Goal: Task Accomplishment & Management: Manage account settings

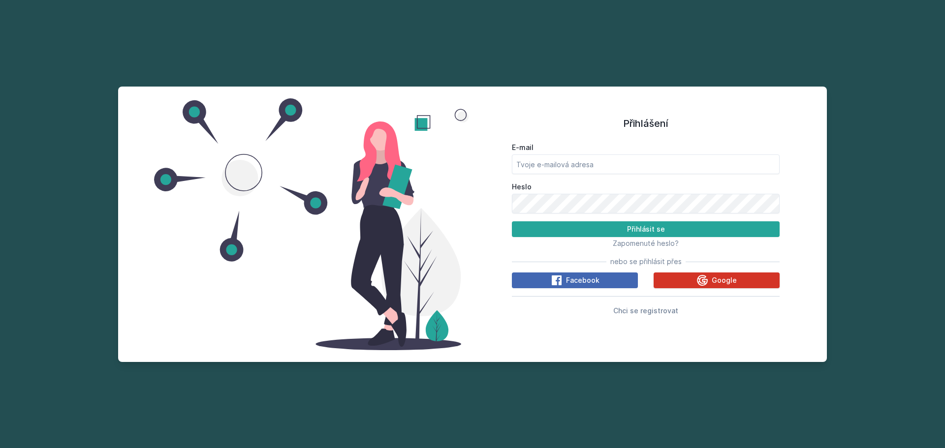
click at [706, 283] on icon at bounding box center [702, 280] width 11 height 11
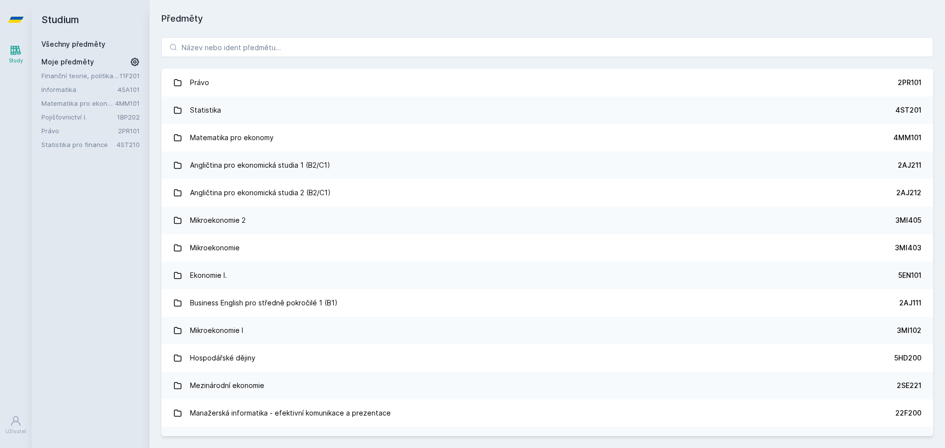
drag, startPoint x: 124, startPoint y: 75, endPoint x: 96, endPoint y: 76, distance: 27.1
click at [96, 76] on link "Finanční teorie, politika a instituce" at bounding box center [80, 76] width 78 height 10
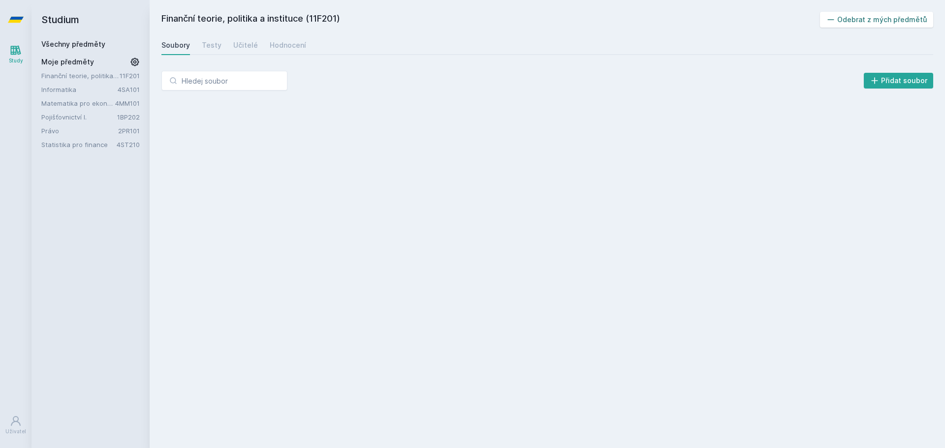
click at [853, 18] on button "Odebrat z mých předmětů" at bounding box center [877, 20] width 114 height 16
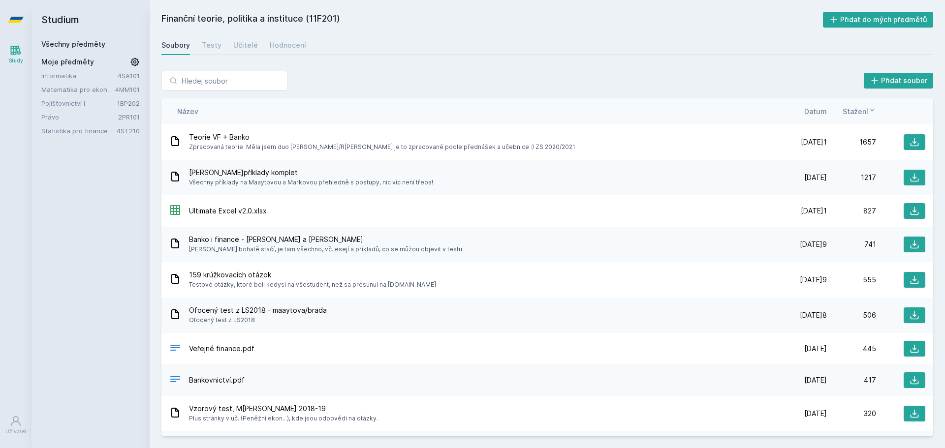
click at [74, 75] on link "Informatika" at bounding box center [79, 76] width 76 height 10
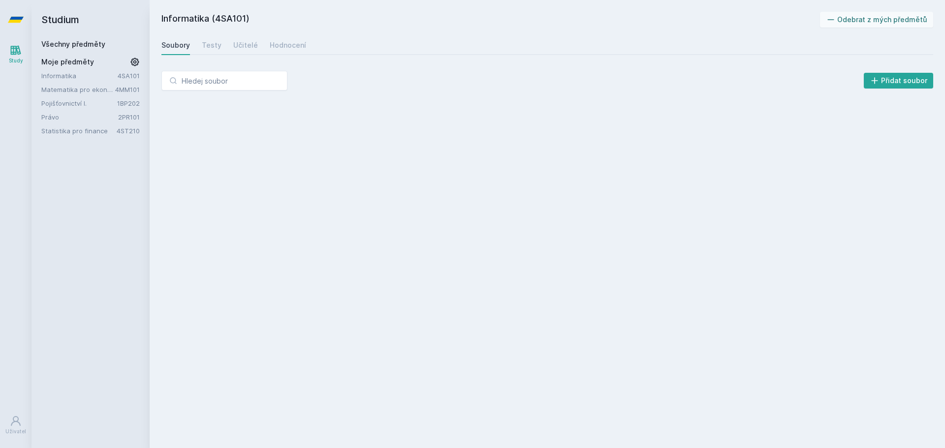
click at [867, 9] on div "Informatika (4SA101) Odebrat z mých předmětů [GEOGRAPHIC_DATA] Testy Učitelé Ho…" at bounding box center [547, 224] width 795 height 448
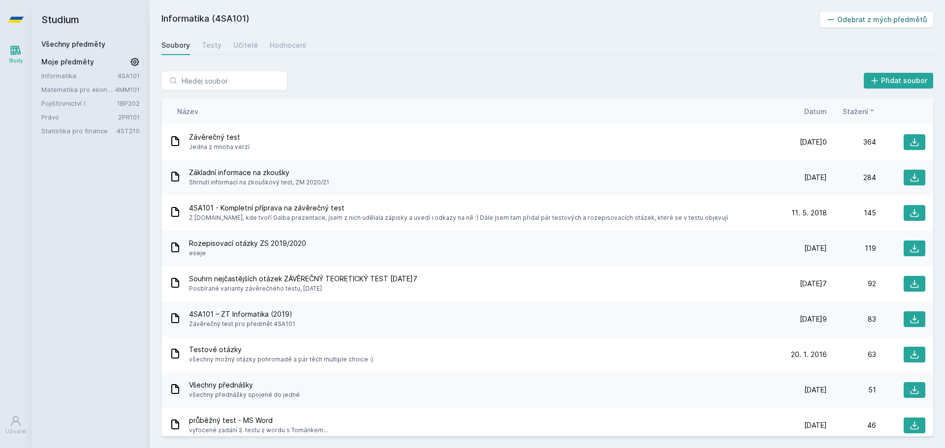
click at [867, 17] on button "Odebrat z mých předmětů" at bounding box center [877, 20] width 114 height 16
click at [90, 72] on link "Matematika pro ekonomy" at bounding box center [78, 76] width 74 height 10
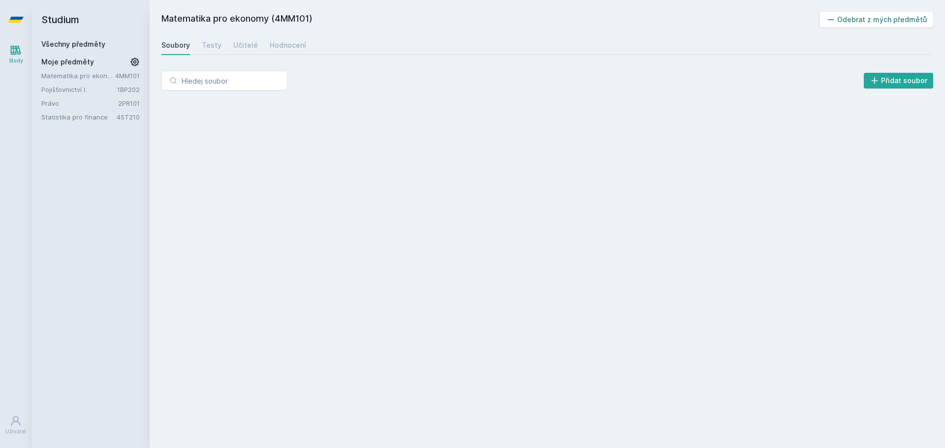
click at [902, 23] on button "Odebrat z mých předmětů" at bounding box center [877, 20] width 114 height 16
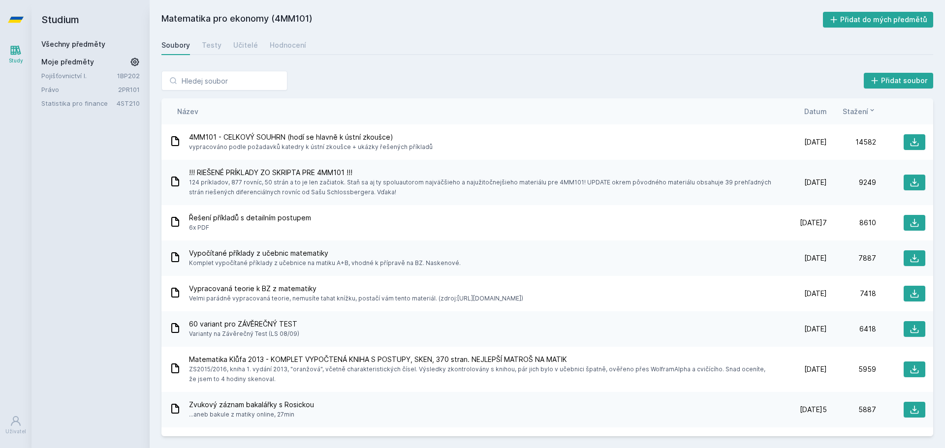
click at [82, 76] on link "Pojišťovnictví I." at bounding box center [79, 76] width 76 height 10
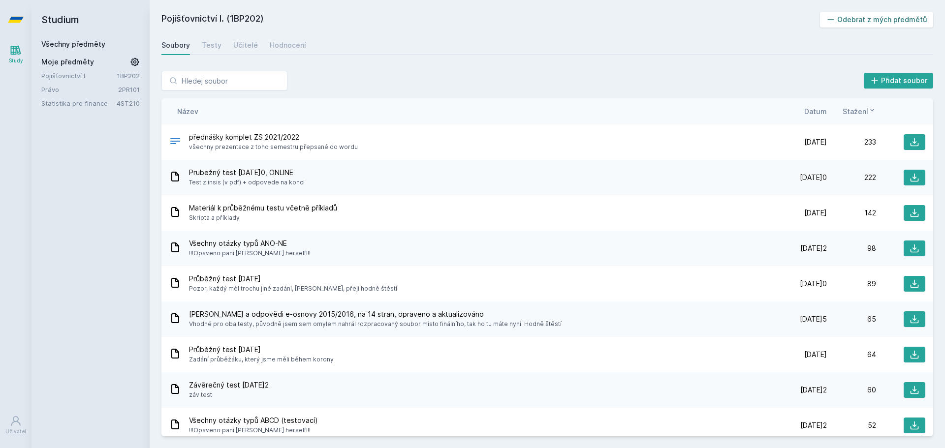
click at [861, 22] on button "Odebrat z mých předmětů" at bounding box center [877, 20] width 114 height 16
click at [97, 66] on div "Moje předměty" at bounding box center [90, 62] width 98 height 10
click at [89, 71] on link "Právo" at bounding box center [79, 76] width 77 height 10
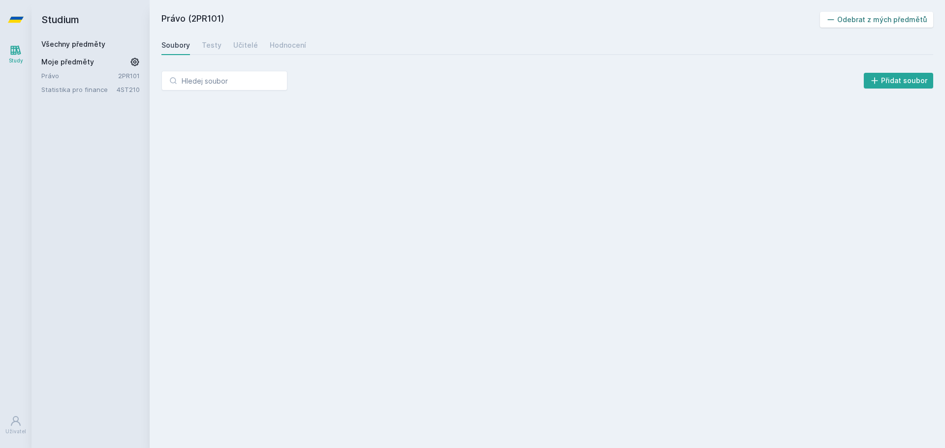
click at [865, 16] on button "Odebrat z mých předmětů" at bounding box center [877, 20] width 114 height 16
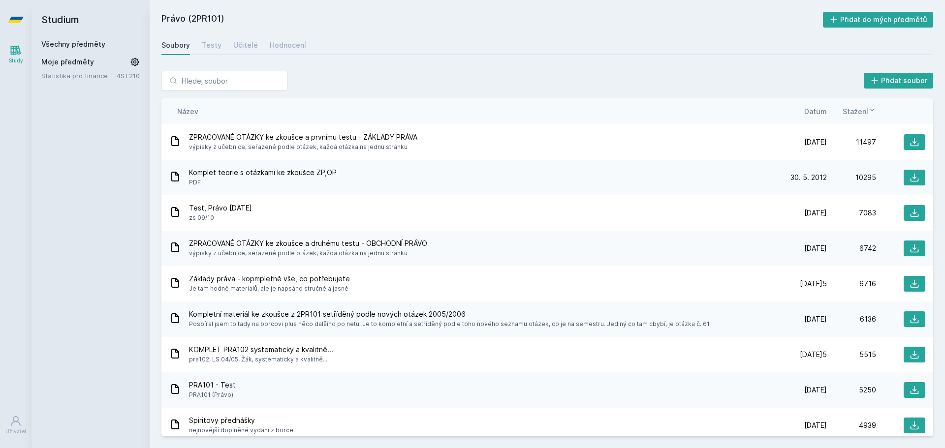
click at [73, 77] on link "Statistika pro finance" at bounding box center [78, 76] width 75 height 10
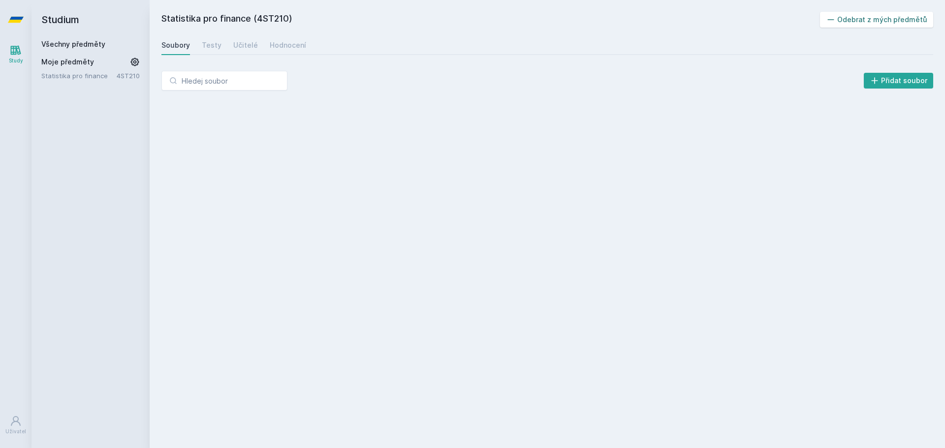
click at [903, 18] on button "Odebrat z mých předmětů" at bounding box center [877, 20] width 114 height 16
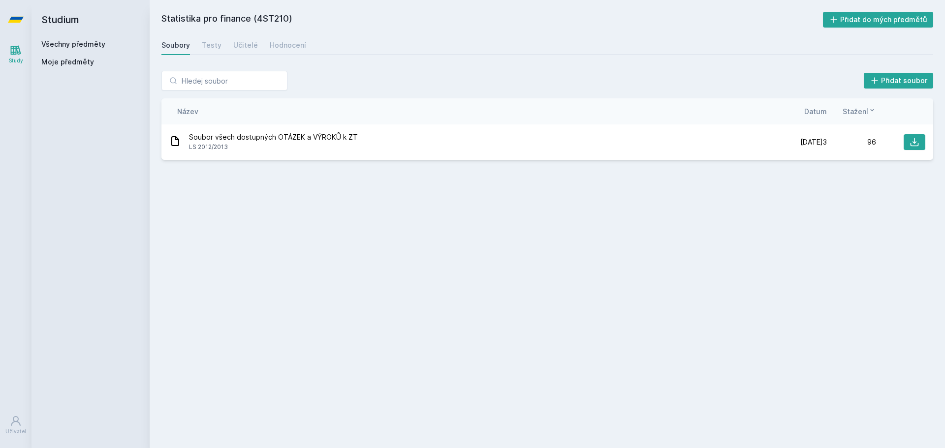
click at [83, 41] on link "Všechny předměty" at bounding box center [73, 44] width 64 height 8
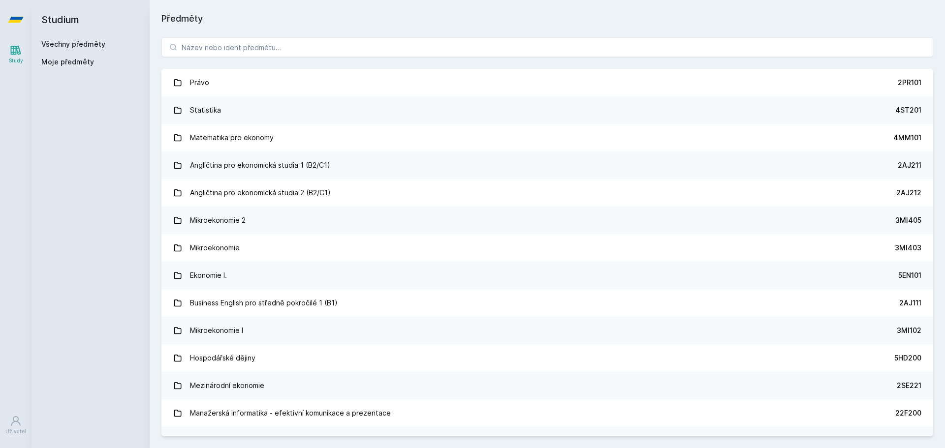
click at [83, 41] on link "Všechny předměty" at bounding box center [73, 44] width 64 height 8
click at [306, 39] on input "search" at bounding box center [547, 47] width 772 height 20
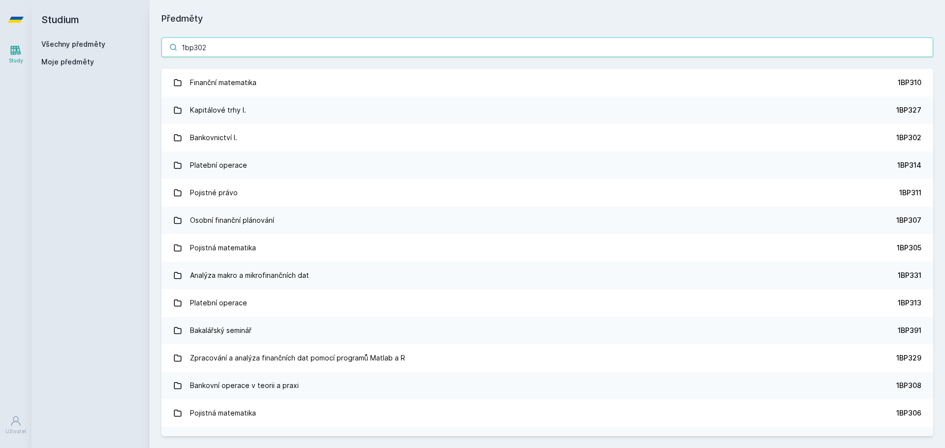
type input "1bp302"
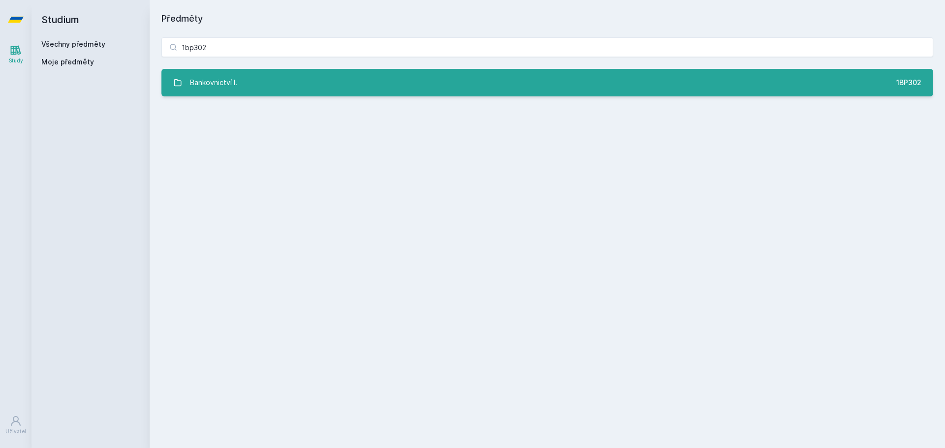
click at [296, 95] on link "Bankovnictví I. 1BP302" at bounding box center [547, 83] width 772 height 28
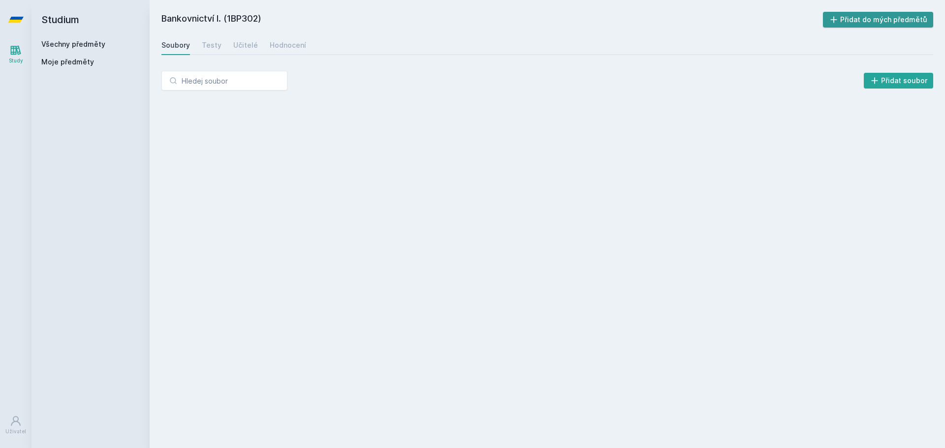
click at [854, 16] on button "Přidat do mých předmětů" at bounding box center [878, 20] width 111 height 16
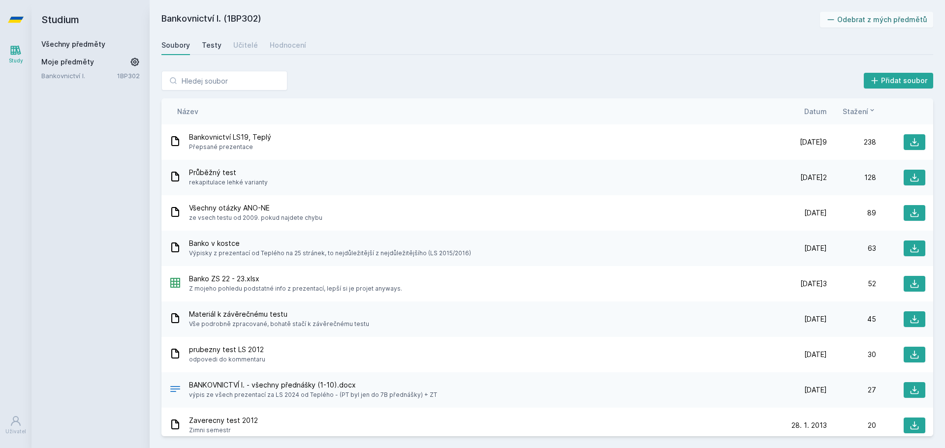
click at [205, 41] on div "Testy" at bounding box center [212, 45] width 20 height 10
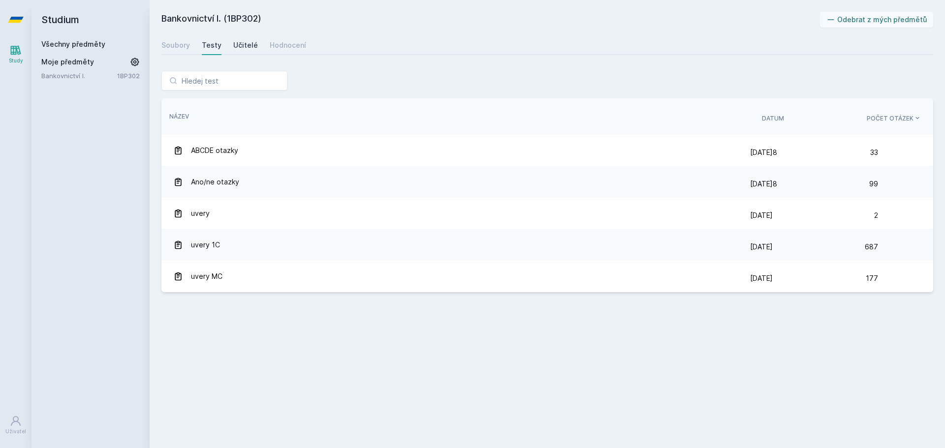
click at [242, 39] on link "Učitelé" at bounding box center [245, 45] width 25 height 20
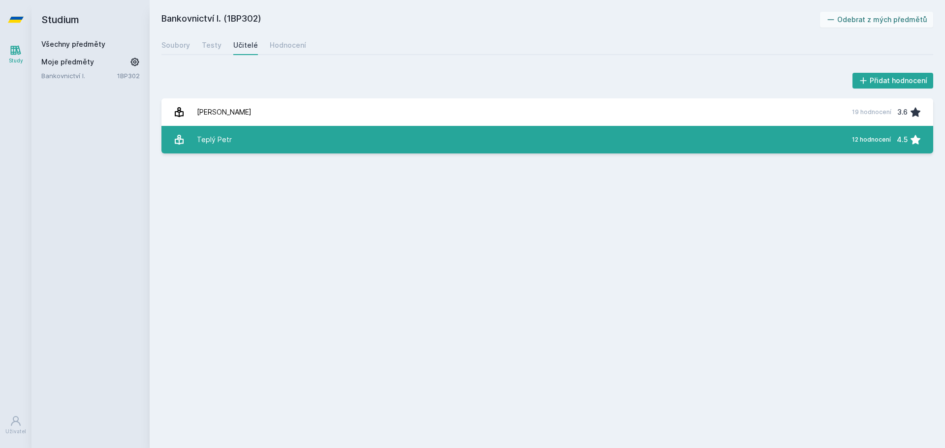
click at [392, 138] on link "Teplý Petr 12 hodnocení 4.5" at bounding box center [547, 140] width 772 height 28
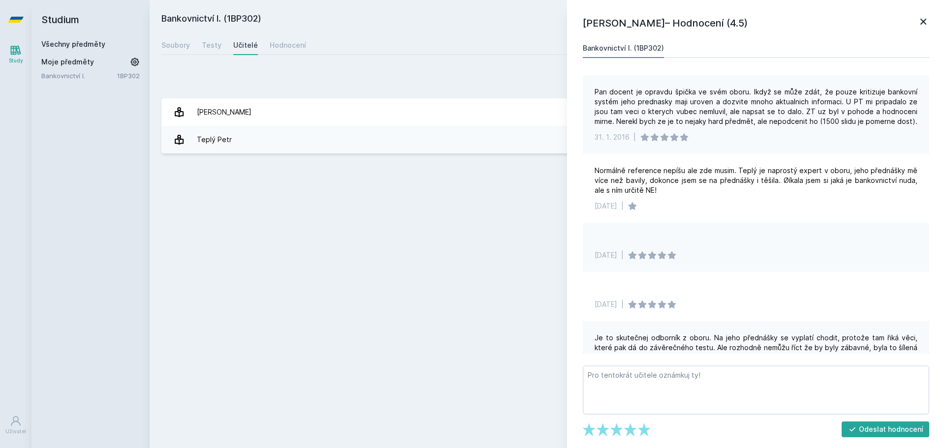
scroll to position [665, 0]
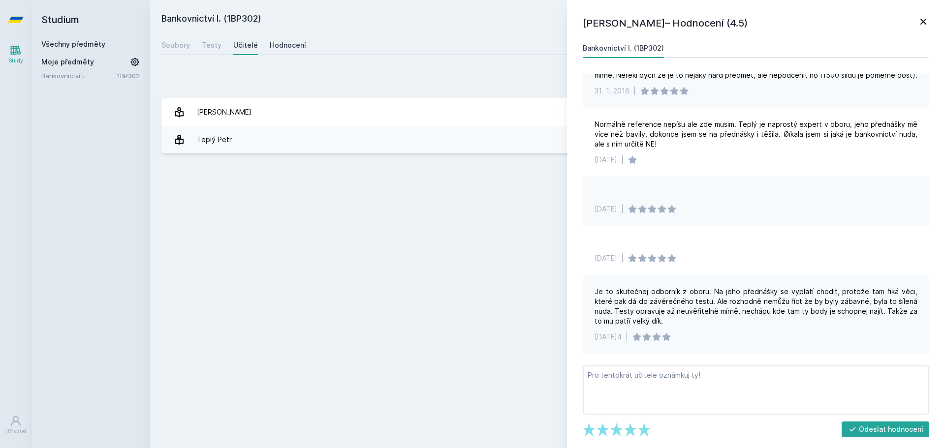
click at [284, 51] on link "Hodnocení" at bounding box center [288, 45] width 36 height 20
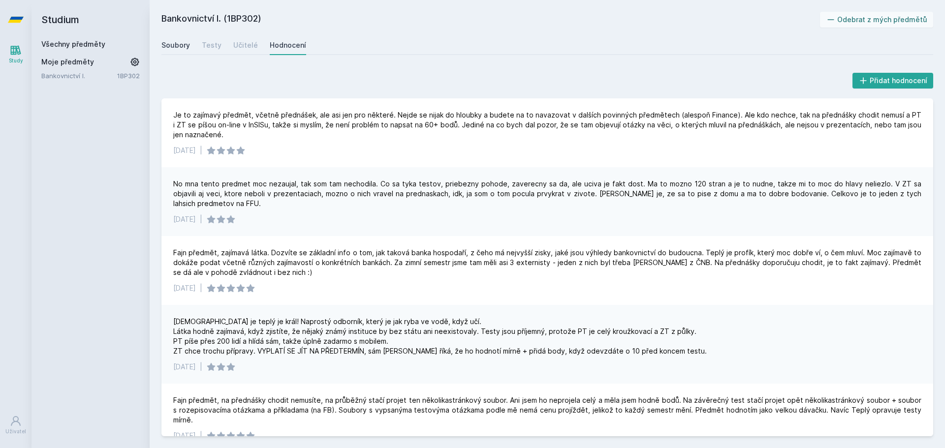
click at [186, 53] on link "Soubory" at bounding box center [175, 45] width 29 height 20
click at [80, 44] on link "Všechny předměty" at bounding box center [73, 44] width 64 height 8
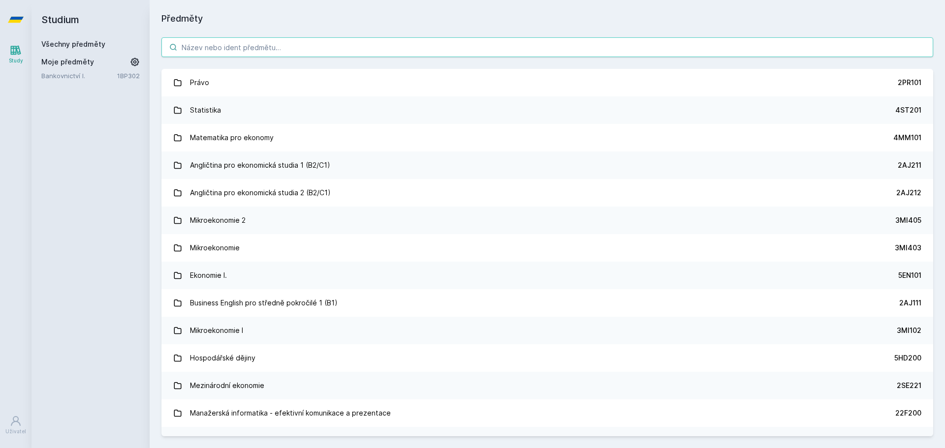
click at [367, 52] on input "search" at bounding box center [547, 47] width 772 height 20
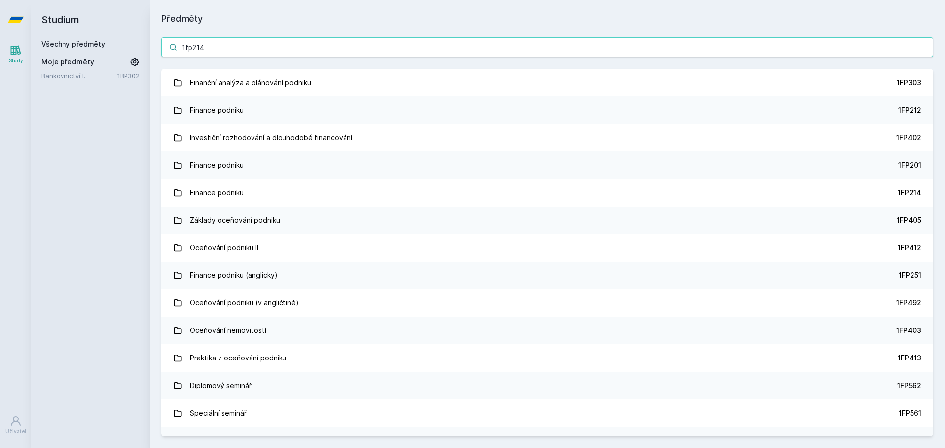
type input "1fp214"
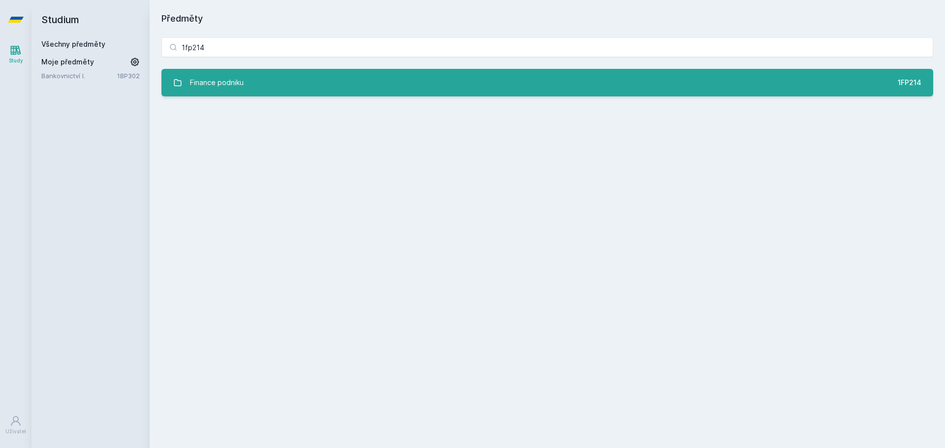
click at [334, 88] on link "Finance podniku 1FP214" at bounding box center [547, 83] width 772 height 28
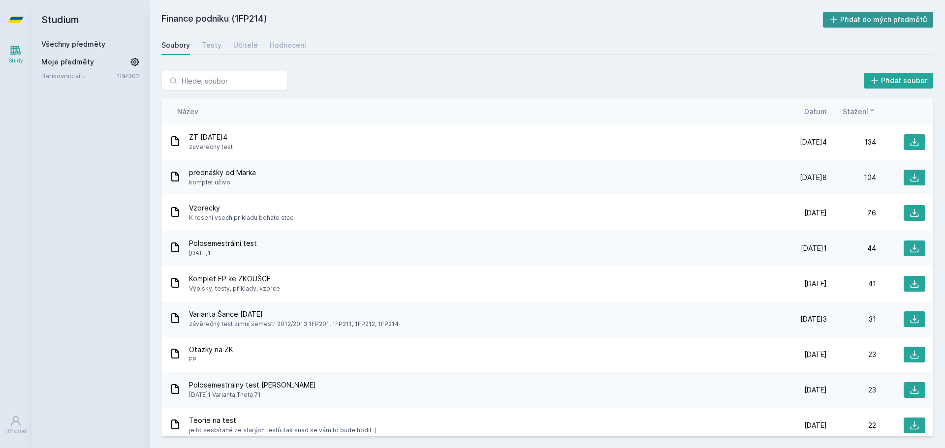
click at [863, 15] on button "Přidat do mých předmětů" at bounding box center [878, 20] width 111 height 16
click at [243, 37] on link "Učitelé" at bounding box center [245, 45] width 25 height 20
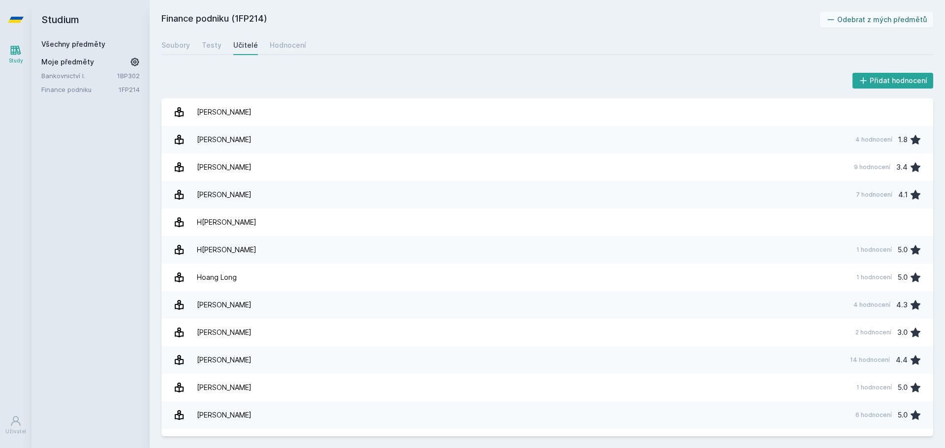
click at [63, 39] on div "Všechny předměty" at bounding box center [90, 44] width 98 height 10
click at [68, 43] on link "Všechny předměty" at bounding box center [73, 44] width 64 height 8
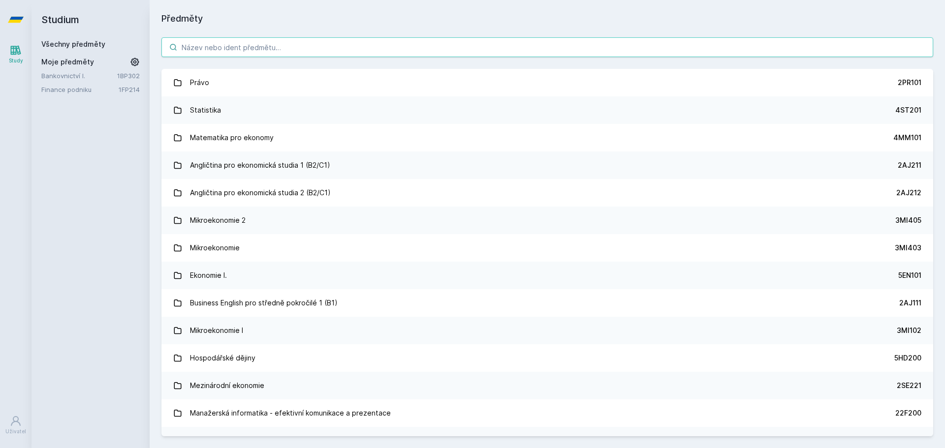
click at [473, 49] on input "search" at bounding box center [547, 47] width 772 height 20
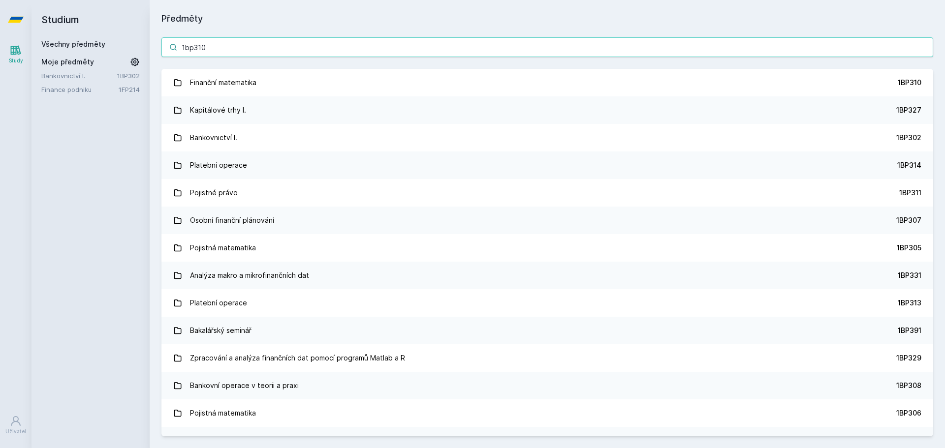
type input "1bp310"
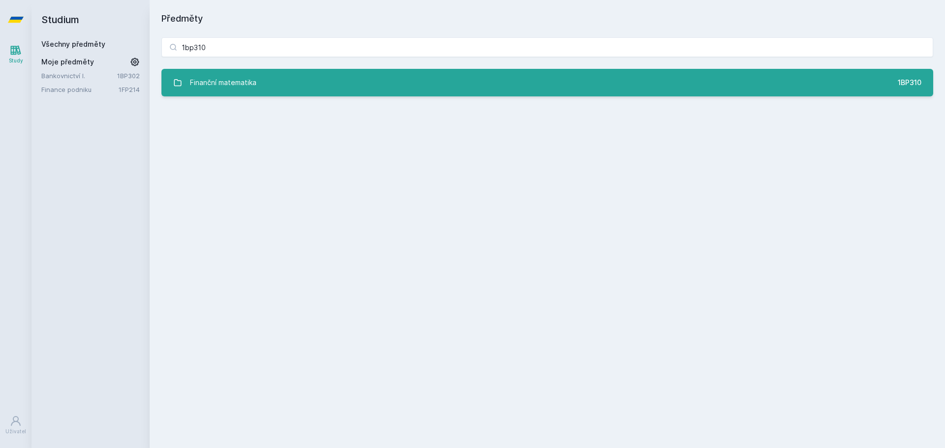
click at [530, 75] on link "Finanční matematika 1BP310" at bounding box center [547, 83] width 772 height 28
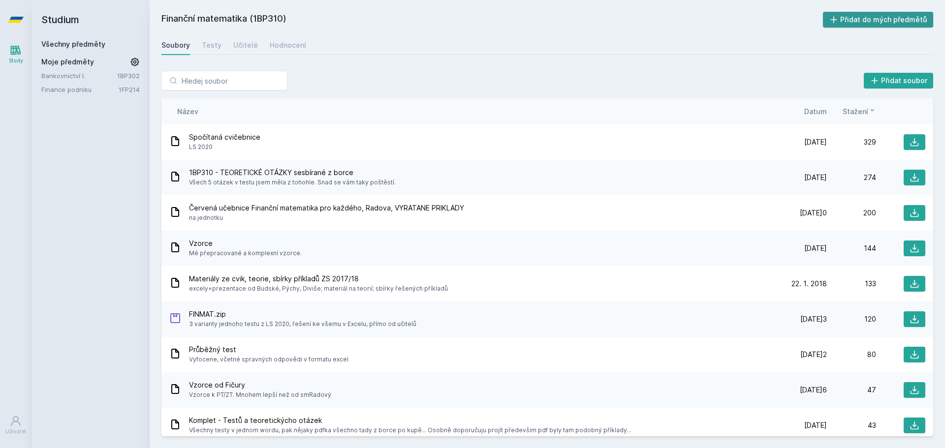
click at [871, 20] on button "Přidat do mých předmětů" at bounding box center [878, 20] width 111 height 16
click at [242, 44] on div "Učitelé" at bounding box center [245, 45] width 25 height 10
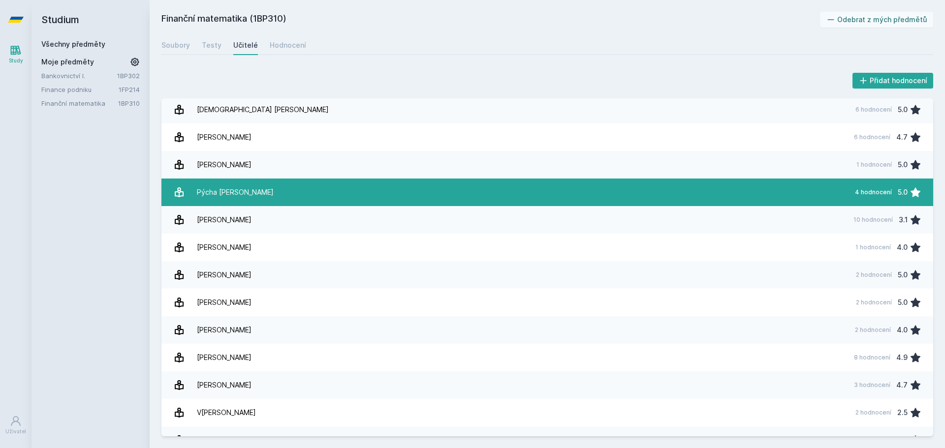
scroll to position [682, 0]
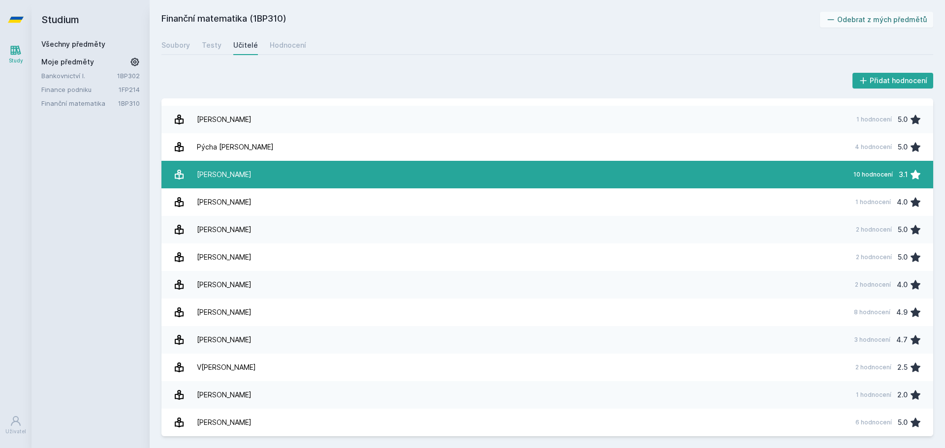
click at [248, 180] on link "Radová Jarmila 10 hodnocení 3.1" at bounding box center [547, 175] width 772 height 28
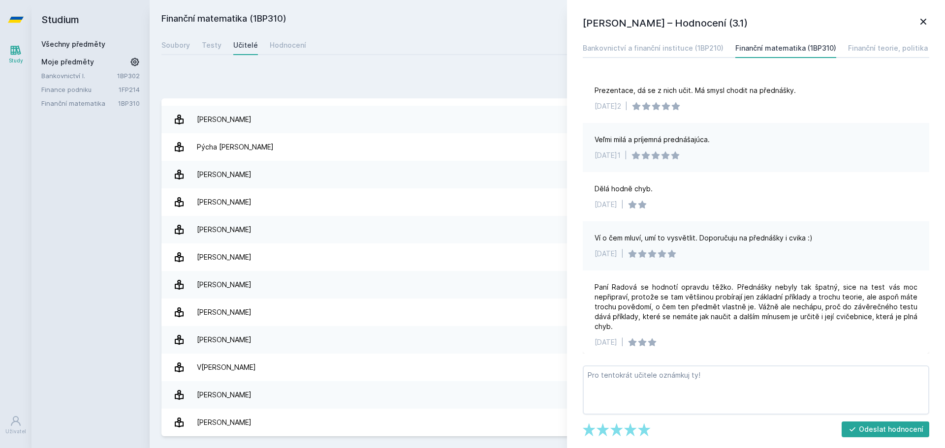
click at [916, 20] on h1 "Jarmila Radová – Hodnocení (3.1)" at bounding box center [750, 23] width 335 height 15
click at [921, 20] on icon at bounding box center [923, 22] width 6 height 6
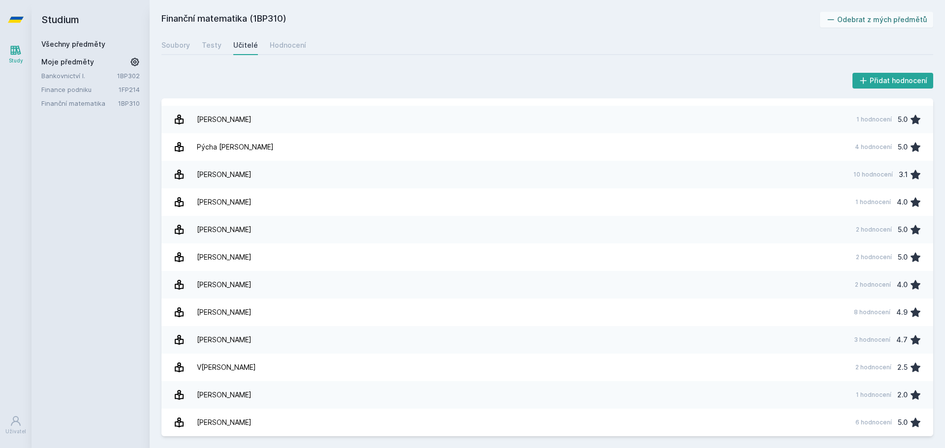
click at [84, 48] on link "Všechny předměty" at bounding box center [73, 44] width 64 height 8
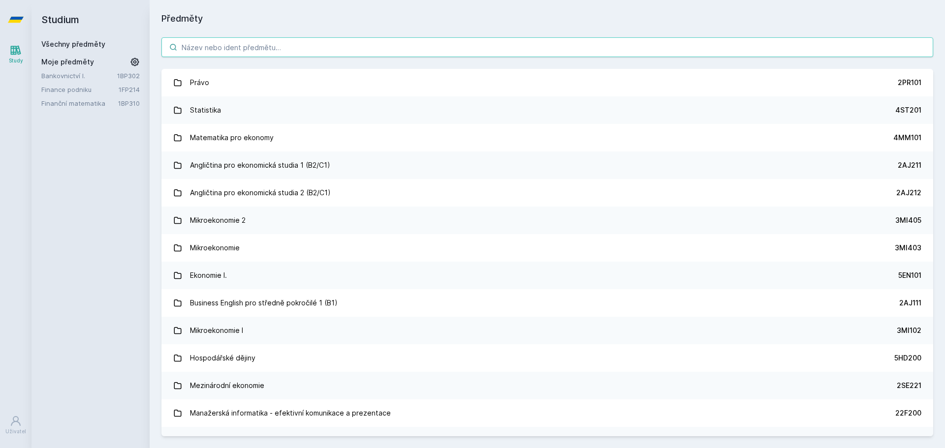
click at [487, 52] on input "search" at bounding box center [547, 47] width 772 height 20
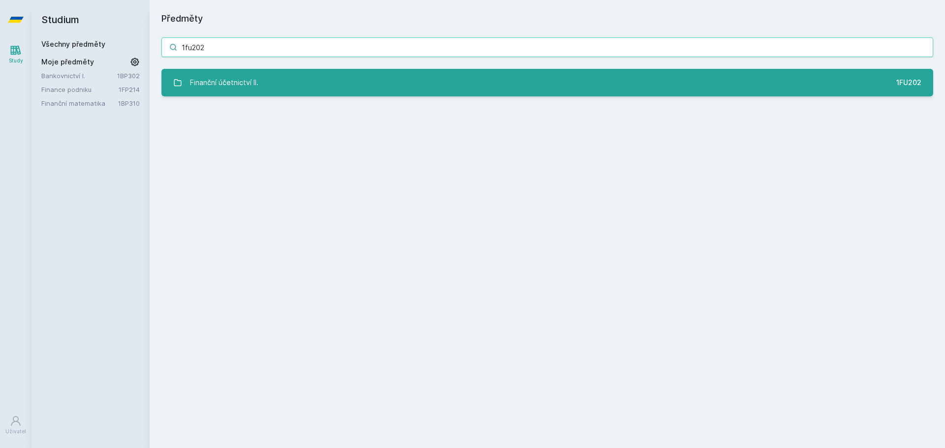
type input "1fu202"
click at [423, 82] on link "Finanční účetnictví II. 1FU202" at bounding box center [547, 83] width 772 height 28
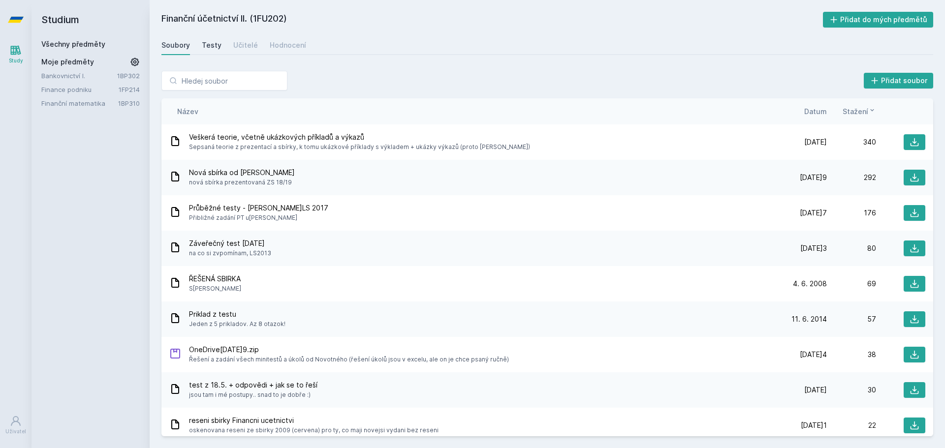
click at [209, 44] on div "Testy" at bounding box center [212, 45] width 20 height 10
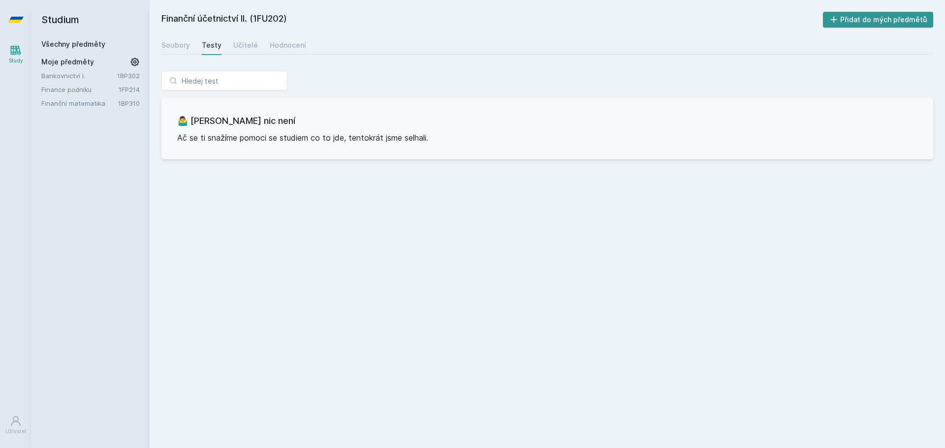
click at [870, 17] on button "Přidat do mých předmětů" at bounding box center [878, 20] width 111 height 16
click at [247, 43] on div "Učitelé" at bounding box center [245, 45] width 25 height 10
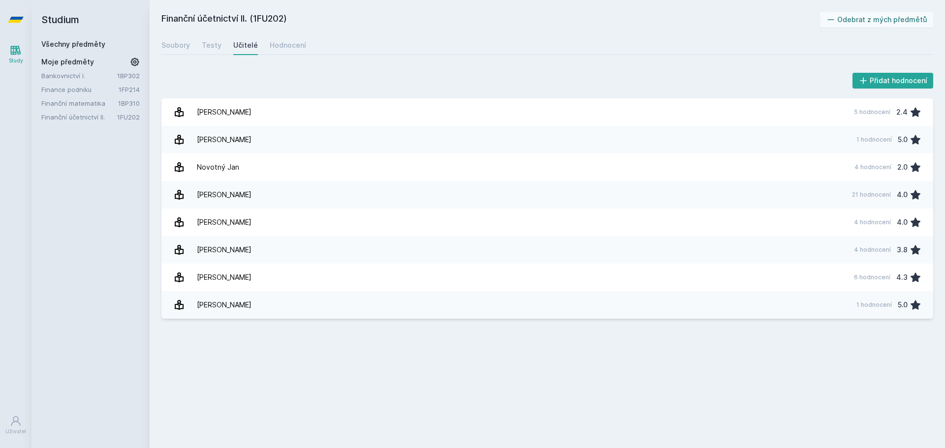
click at [52, 47] on link "Všechny předměty" at bounding box center [73, 44] width 64 height 8
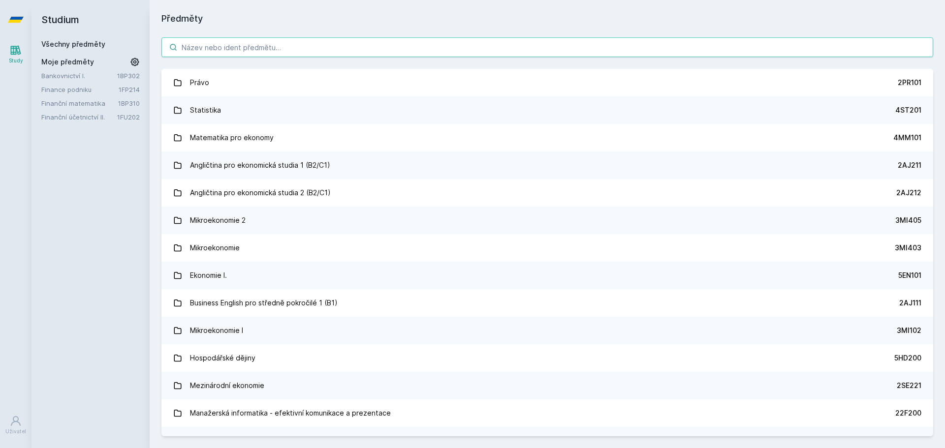
click at [274, 47] on input "search" at bounding box center [547, 47] width 772 height 20
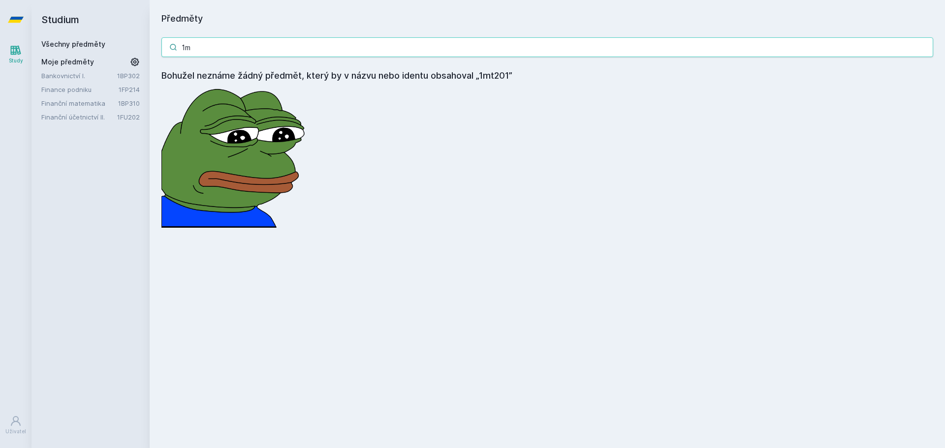
type input "1"
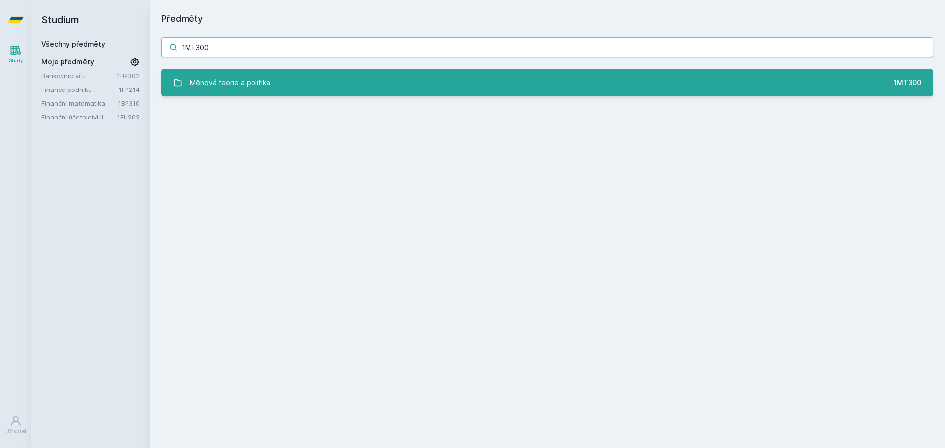
type input "1MT300"
click at [521, 74] on link "Měnová teorie a politika 1MT300" at bounding box center [547, 83] width 772 height 28
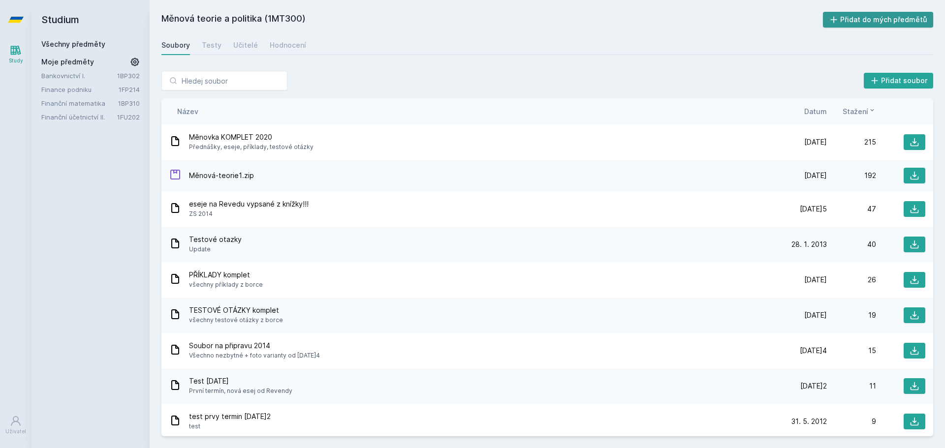
click at [858, 22] on button "Přidat do mých předmětů" at bounding box center [878, 20] width 111 height 16
click at [236, 43] on div "Učitelé" at bounding box center [245, 45] width 25 height 10
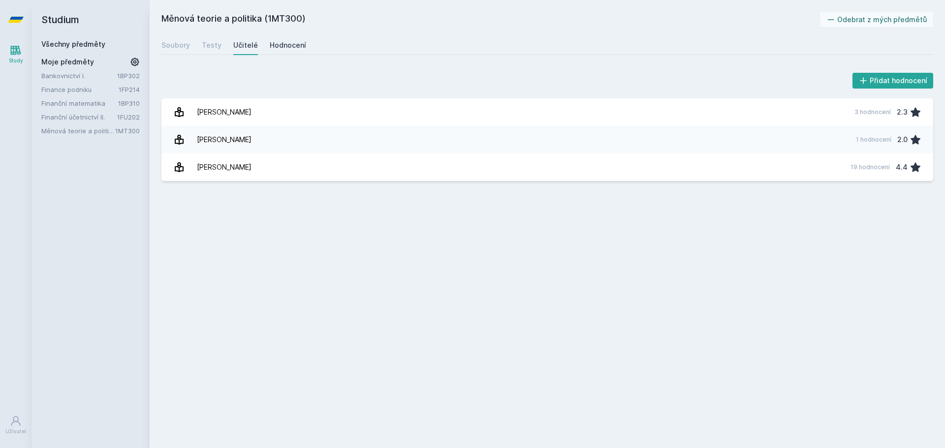
click at [278, 43] on div "Hodnocení" at bounding box center [288, 45] width 36 height 10
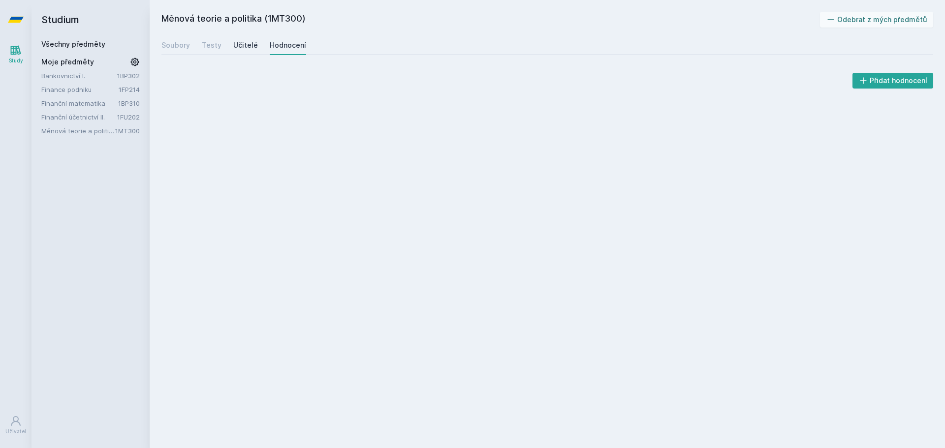
click at [246, 42] on div "Učitelé" at bounding box center [245, 45] width 25 height 10
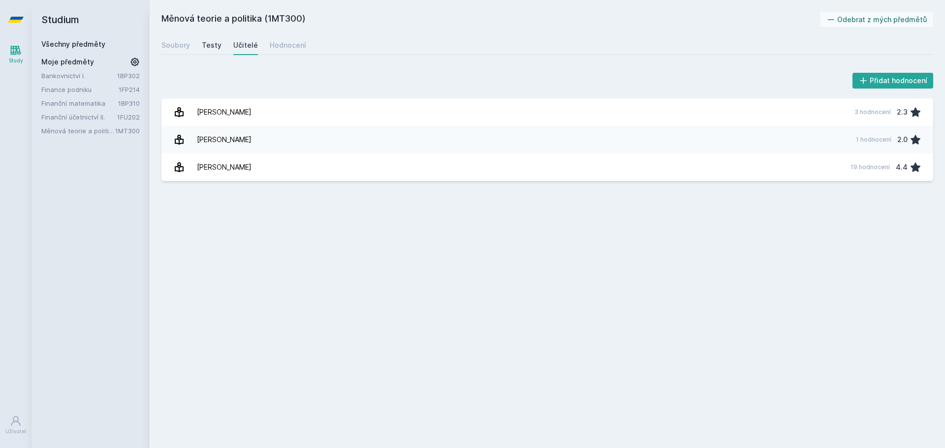
click at [216, 39] on link "Testy" at bounding box center [212, 45] width 20 height 20
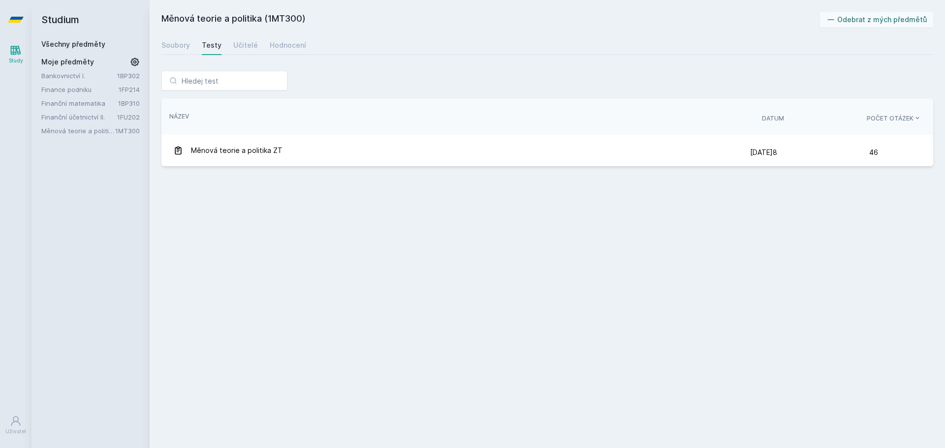
click at [92, 42] on link "Všechny předměty" at bounding box center [73, 44] width 64 height 8
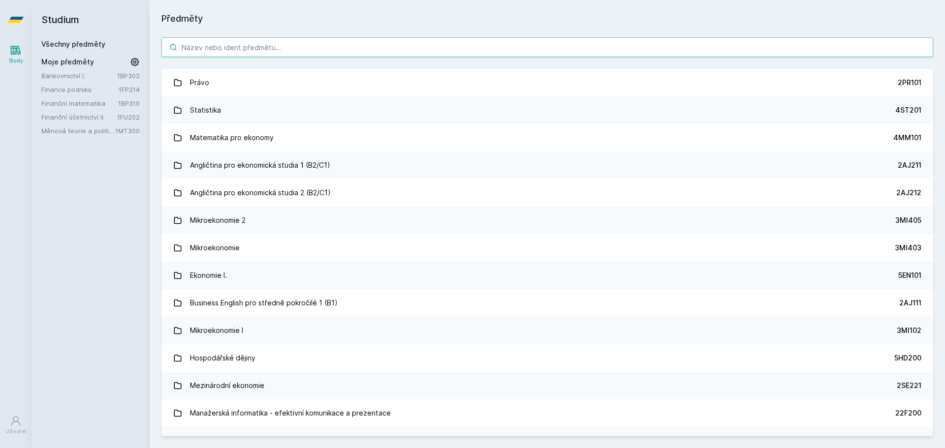
click at [429, 50] on input "search" at bounding box center [547, 47] width 772 height 20
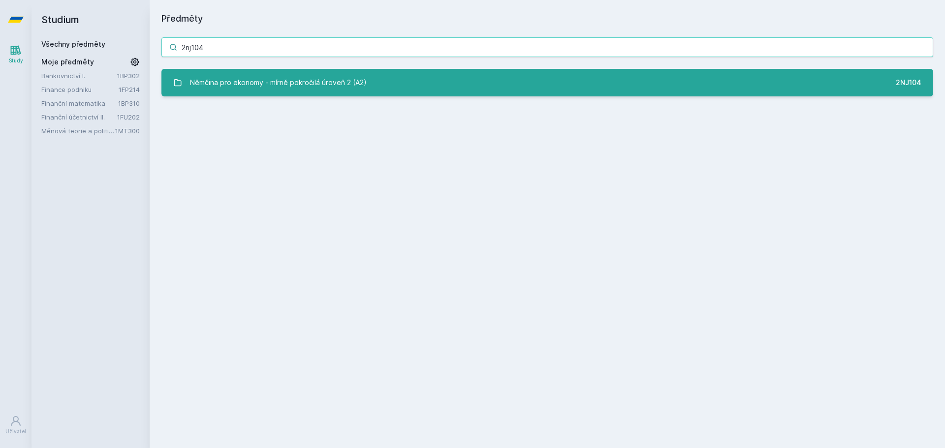
type input "2nj104"
click at [439, 85] on link "Němčina pro ekonomy - mírně pokročilá úroveň 2 (A2) 2NJ104" at bounding box center [547, 83] width 772 height 28
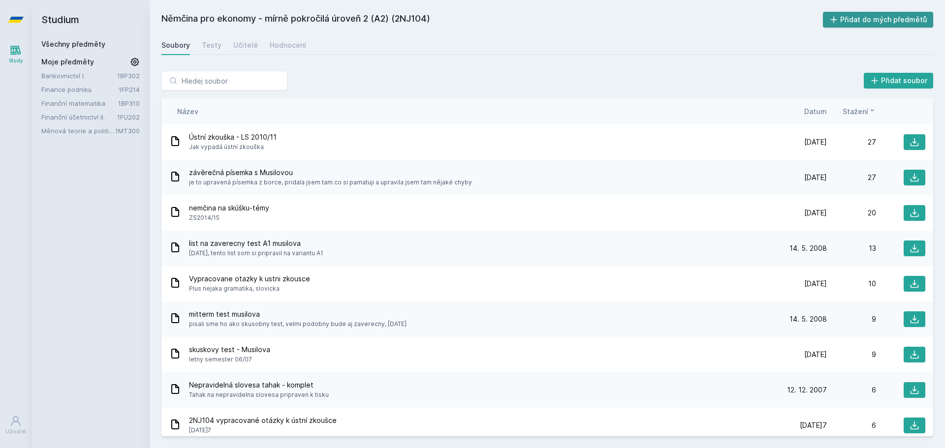
click at [867, 16] on button "Přidat do mých předmětů" at bounding box center [878, 20] width 111 height 16
click at [914, 149] on button at bounding box center [915, 142] width 22 height 16
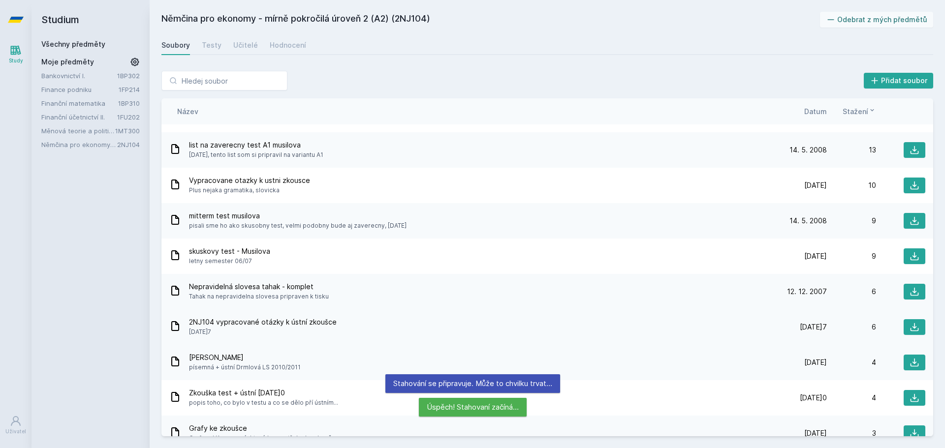
scroll to position [394, 0]
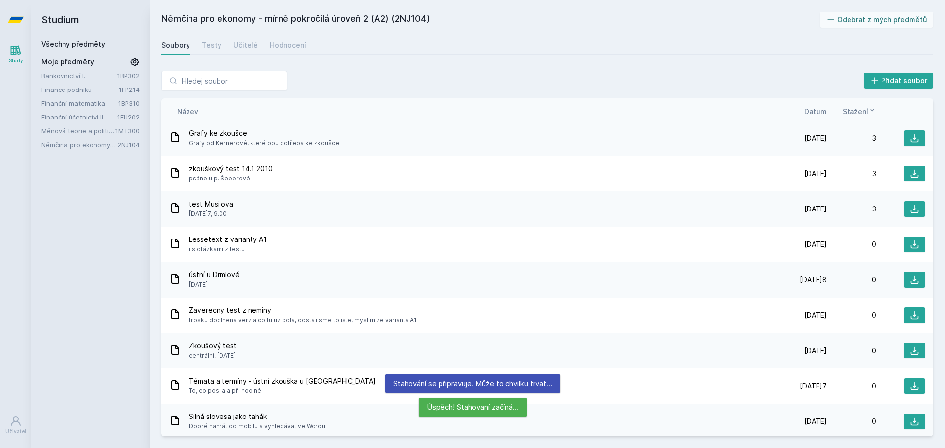
click at [817, 106] on div "Název Datum Stažení" at bounding box center [547, 111] width 772 height 26
click at [819, 116] on span "Datum" at bounding box center [815, 111] width 23 height 10
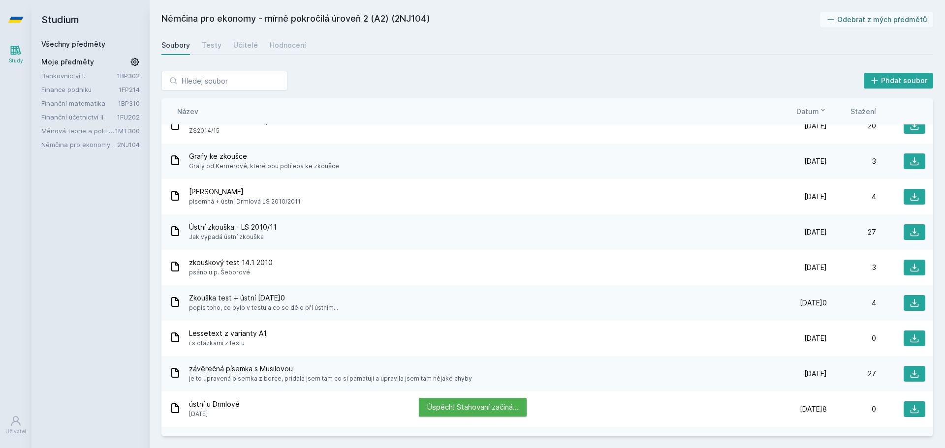
scroll to position [0, 0]
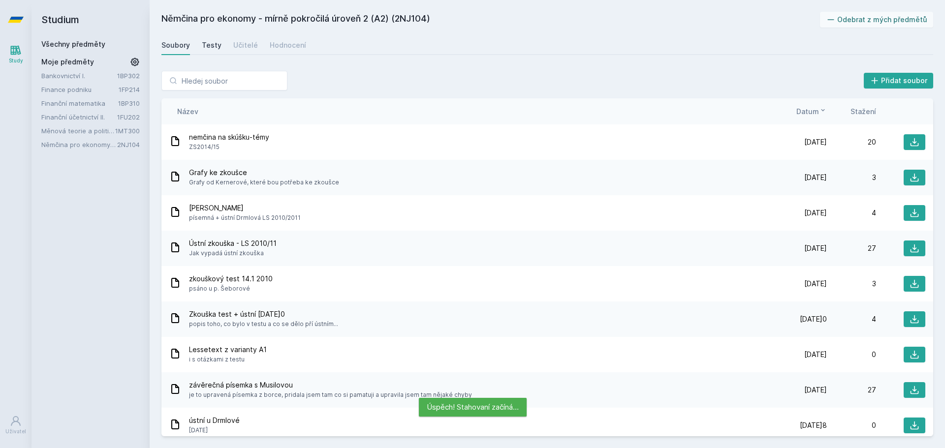
click at [214, 48] on div "Testy" at bounding box center [212, 45] width 20 height 10
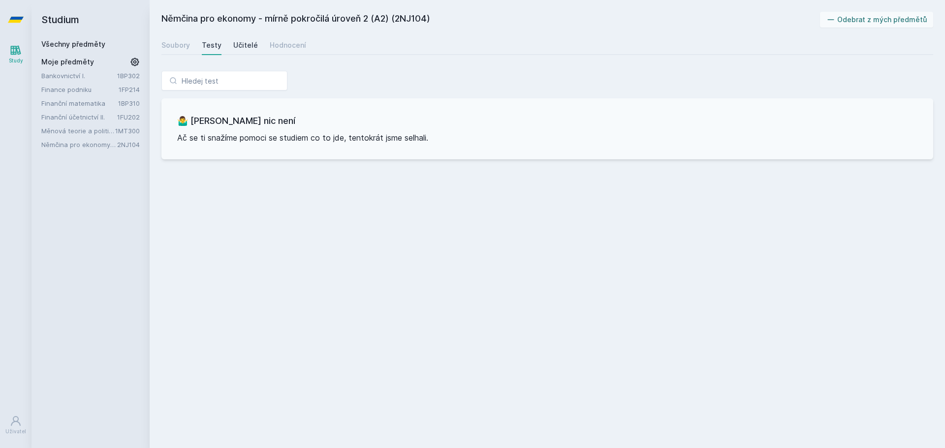
click at [237, 43] on div "Učitelé" at bounding box center [245, 45] width 25 height 10
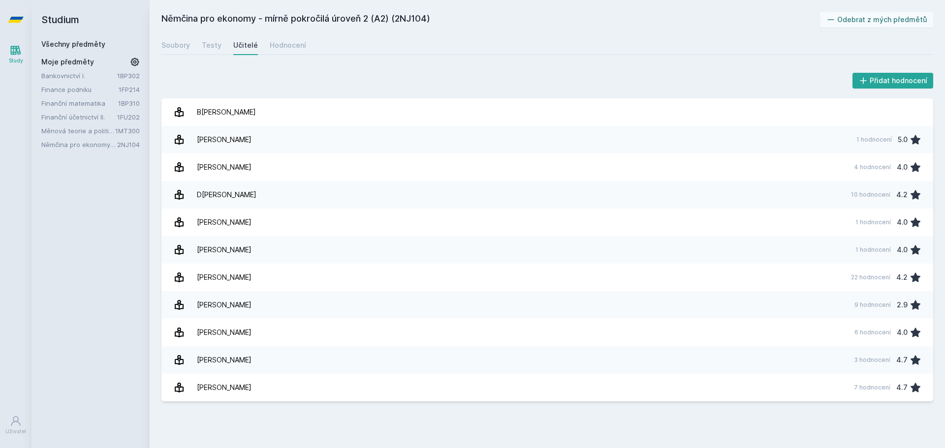
click at [82, 44] on link "Všechny předměty" at bounding box center [73, 44] width 64 height 8
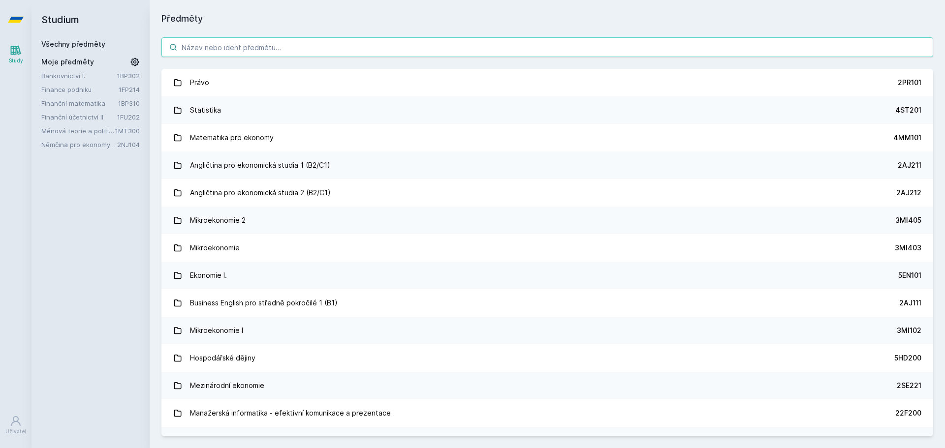
click at [282, 49] on input "search" at bounding box center [547, 47] width 772 height 20
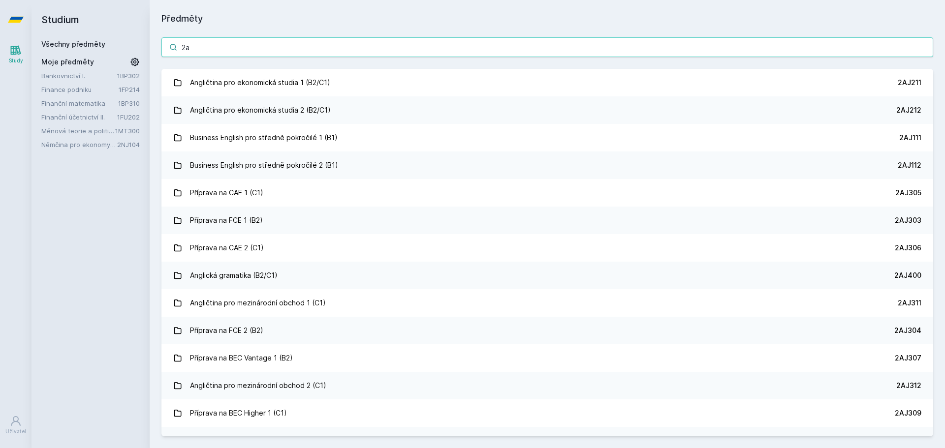
type input "2"
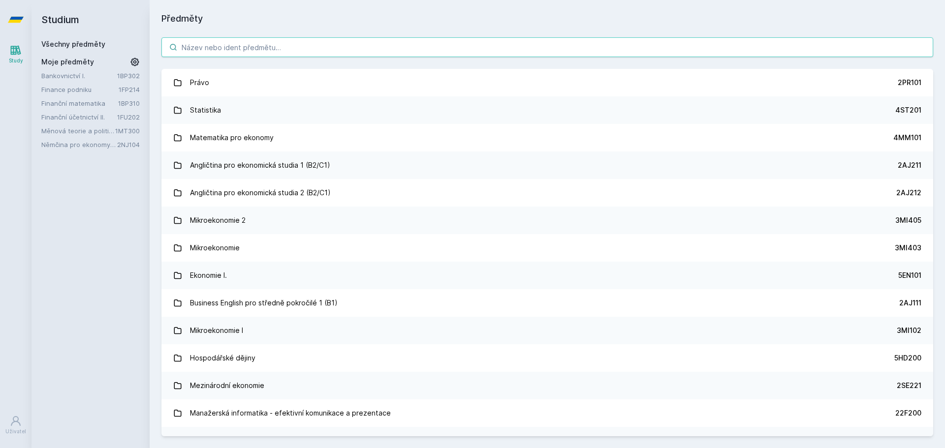
type input "2"
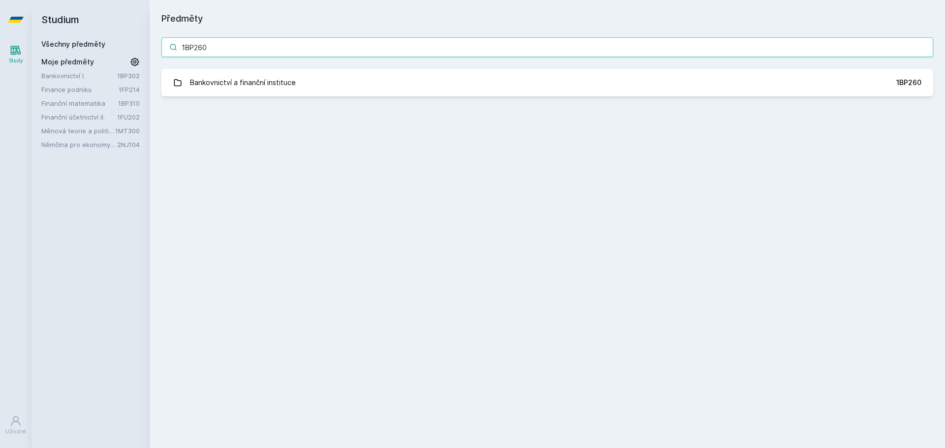
type input "1BP260"
click at [489, 117] on div "Předměty 1BP260 Bankovnictví a finanční instituce 1BP260 Jejda, něco se pokazil…" at bounding box center [547, 224] width 772 height 425
click at [492, 100] on div "1BP260 Bankovnictví a finanční instituce 1BP260 Jejda, něco se pokazilo." at bounding box center [547, 67] width 795 height 83
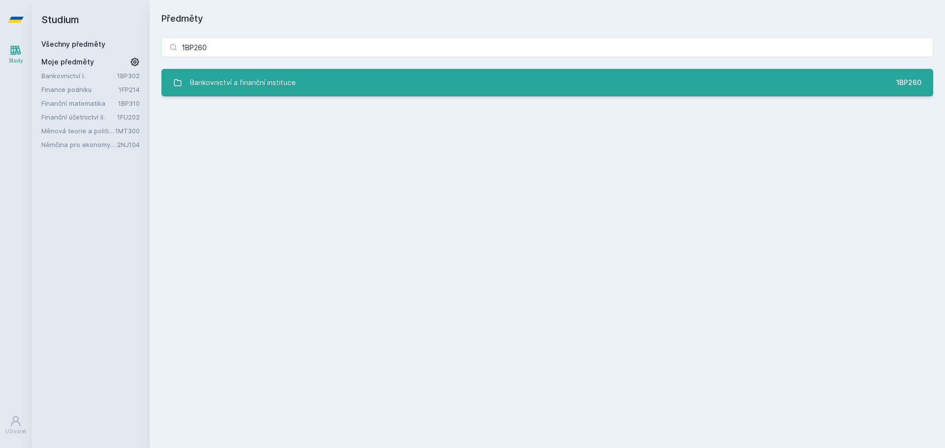
click at [494, 92] on link "Bankovnictví a finanční instituce 1BP260" at bounding box center [547, 83] width 772 height 28
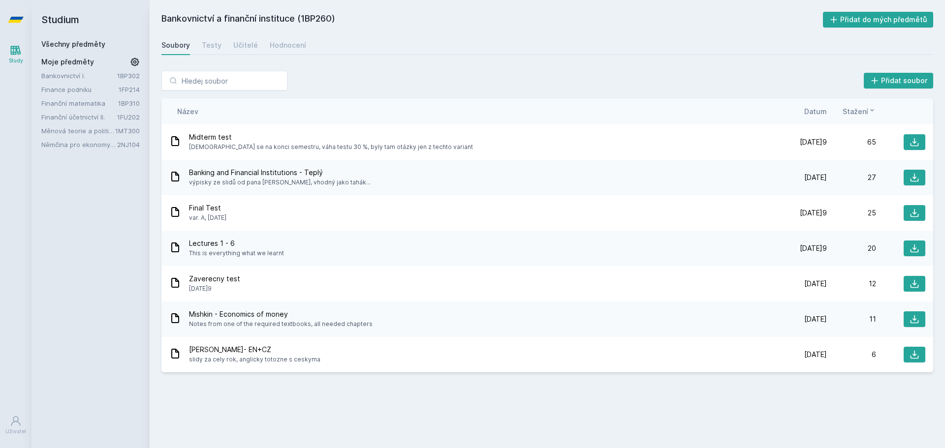
click at [260, 48] on div "Soubory Testy Učitelé Hodnocení" at bounding box center [547, 45] width 772 height 20
click at [251, 43] on div "Učitelé" at bounding box center [245, 45] width 25 height 10
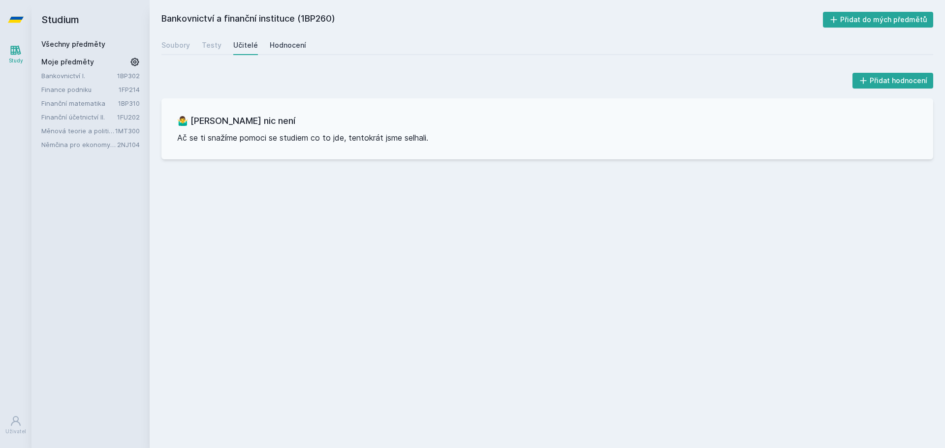
click at [282, 41] on div "Hodnocení" at bounding box center [288, 45] width 36 height 10
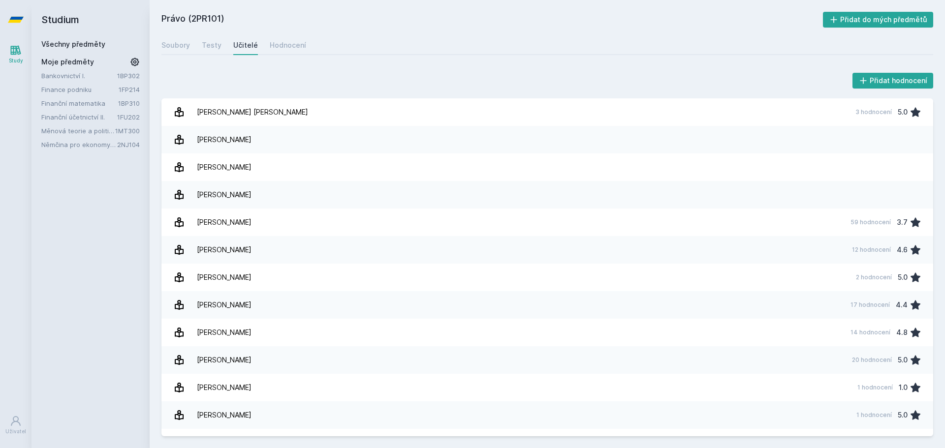
click at [134, 117] on link "1FU202" at bounding box center [128, 117] width 23 height 8
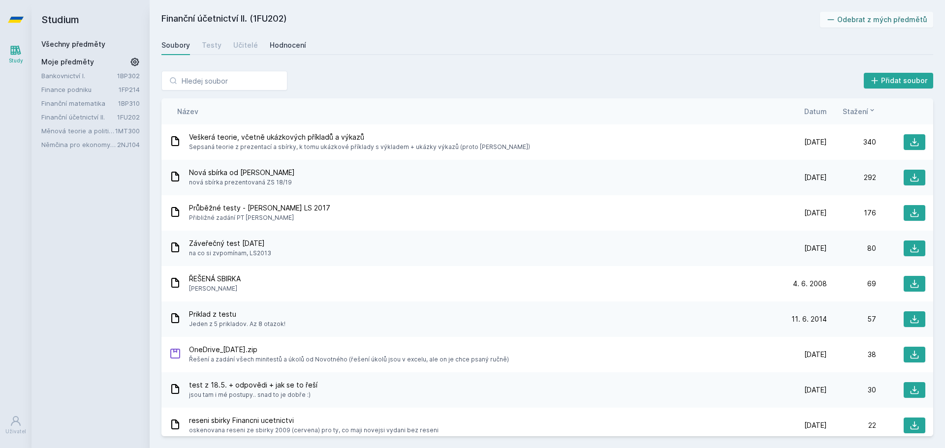
click at [280, 44] on div "Hodnocení" at bounding box center [288, 45] width 36 height 10
